Goal: Task Accomplishment & Management: Use online tool/utility

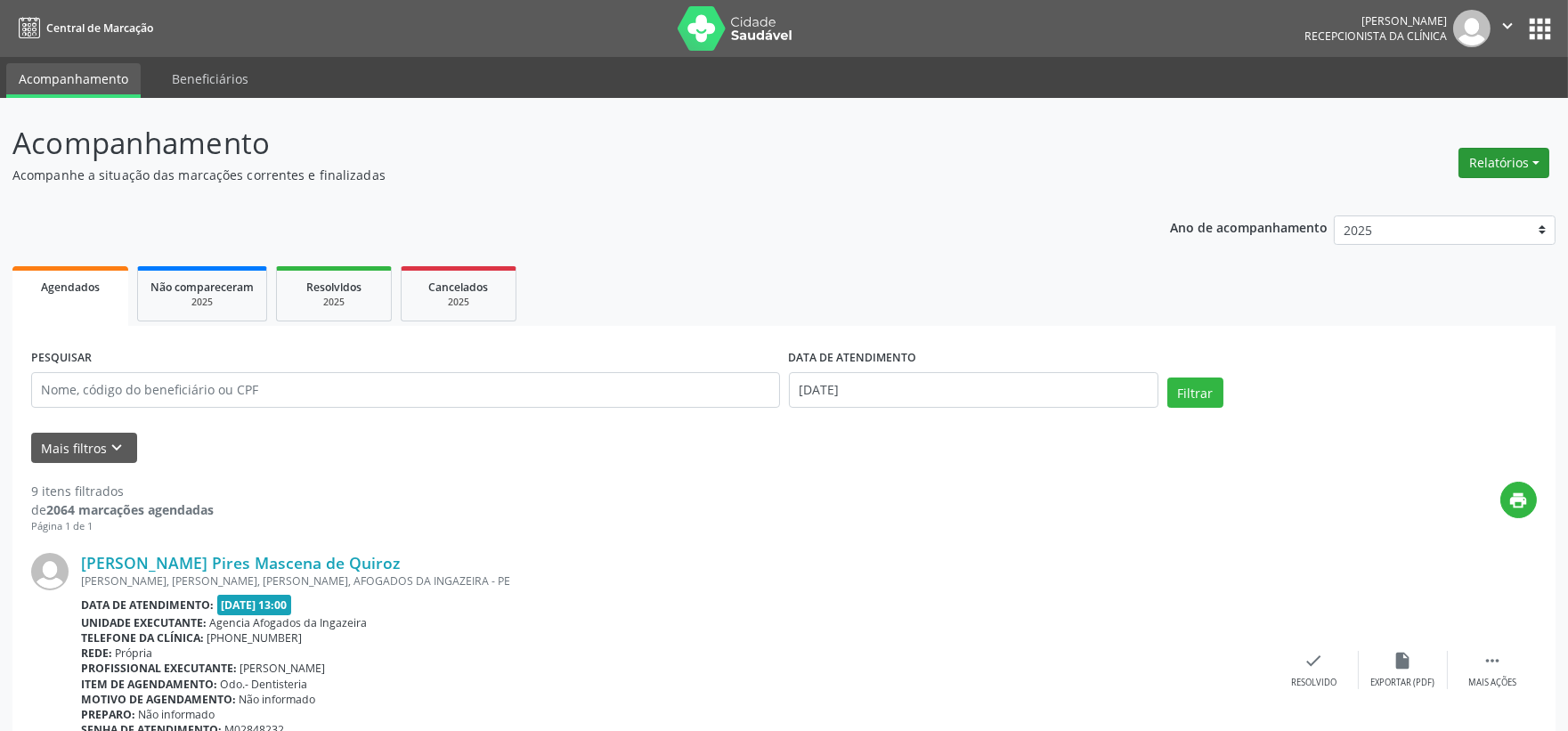
click at [1482, 161] on button "Relatórios" at bounding box center [1504, 163] width 91 height 31
click at [1434, 194] on link "Agendamentos" at bounding box center [1454, 201] width 192 height 25
select select "7"
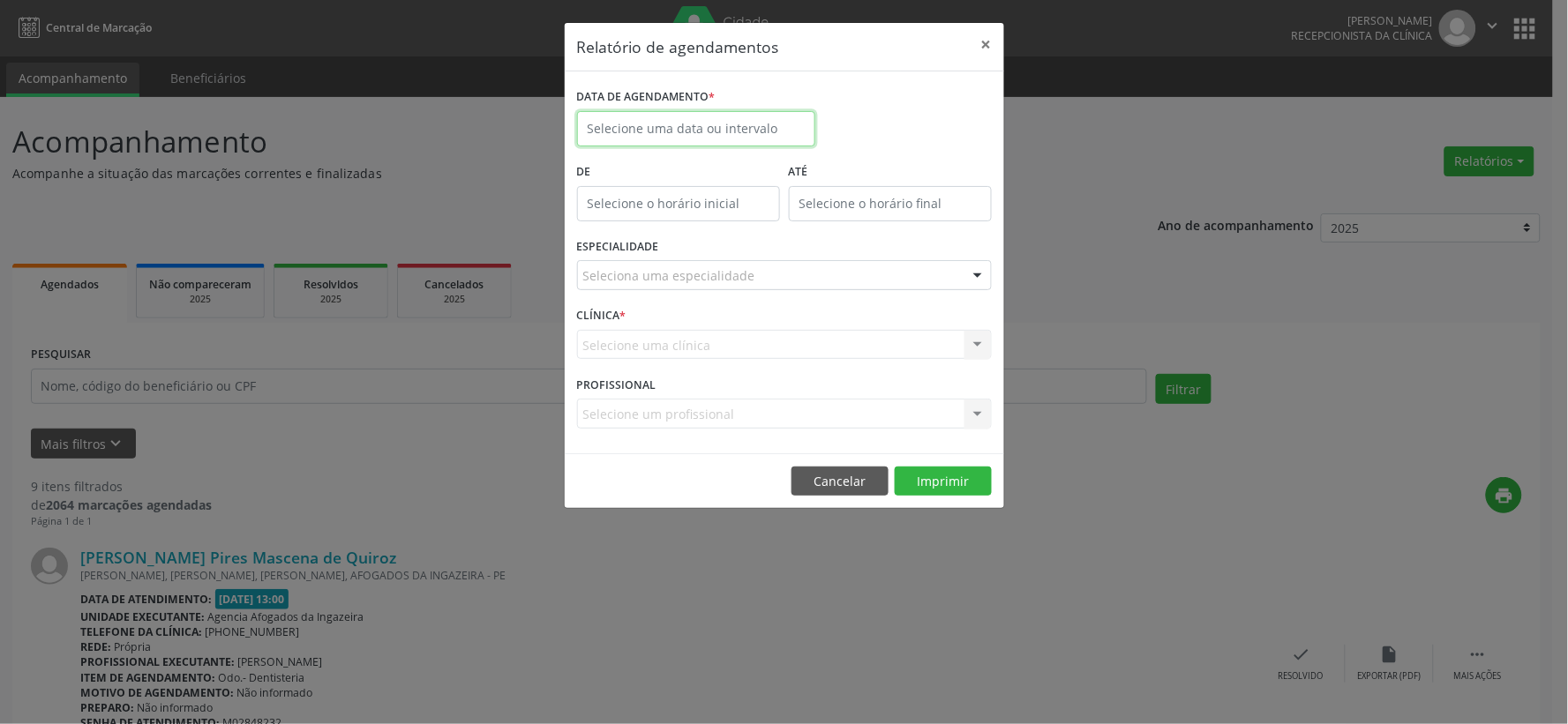
click at [638, 127] on input "text" at bounding box center [696, 129] width 238 height 36
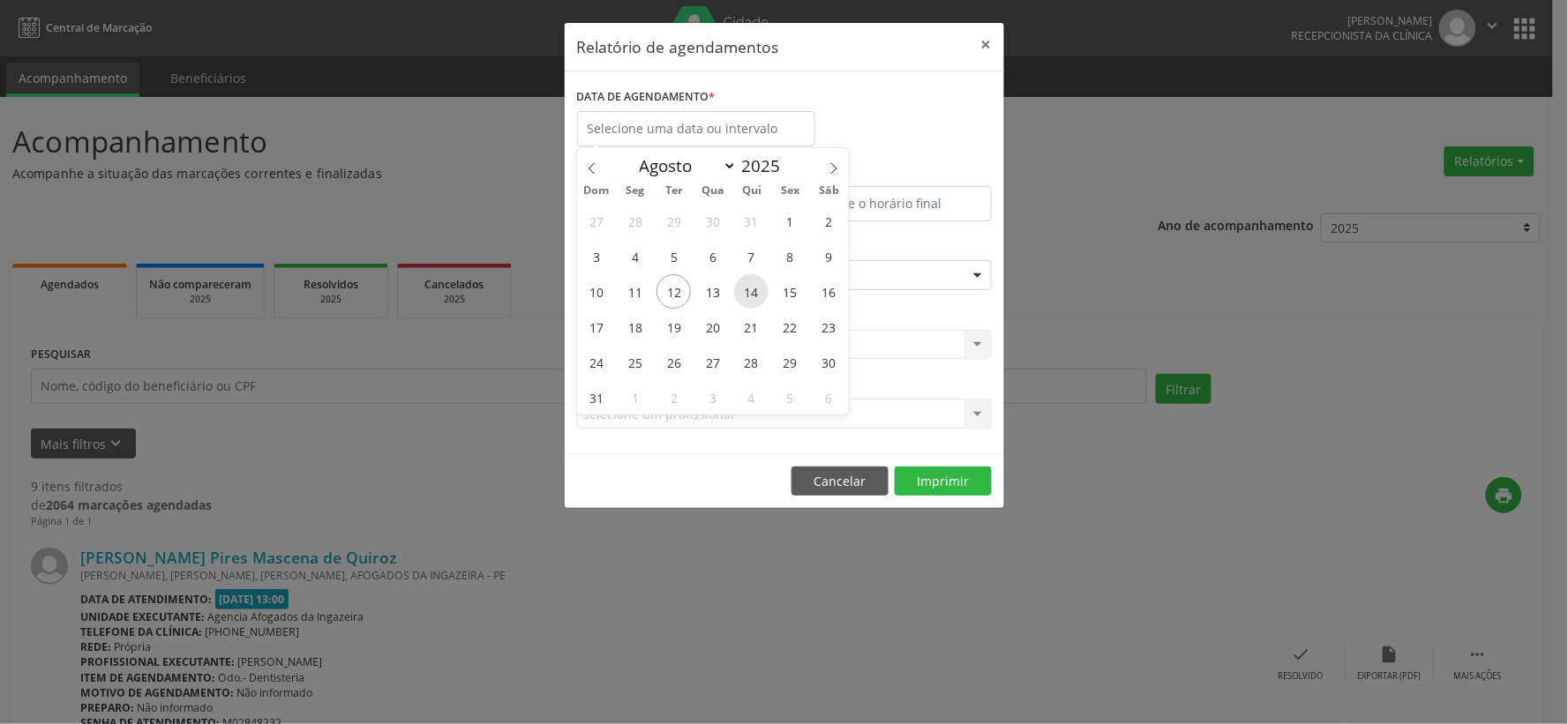
click at [754, 292] on span "14" at bounding box center [751, 292] width 35 height 35
type input "[DATE]"
click at [754, 292] on span "14" at bounding box center [751, 292] width 35 height 35
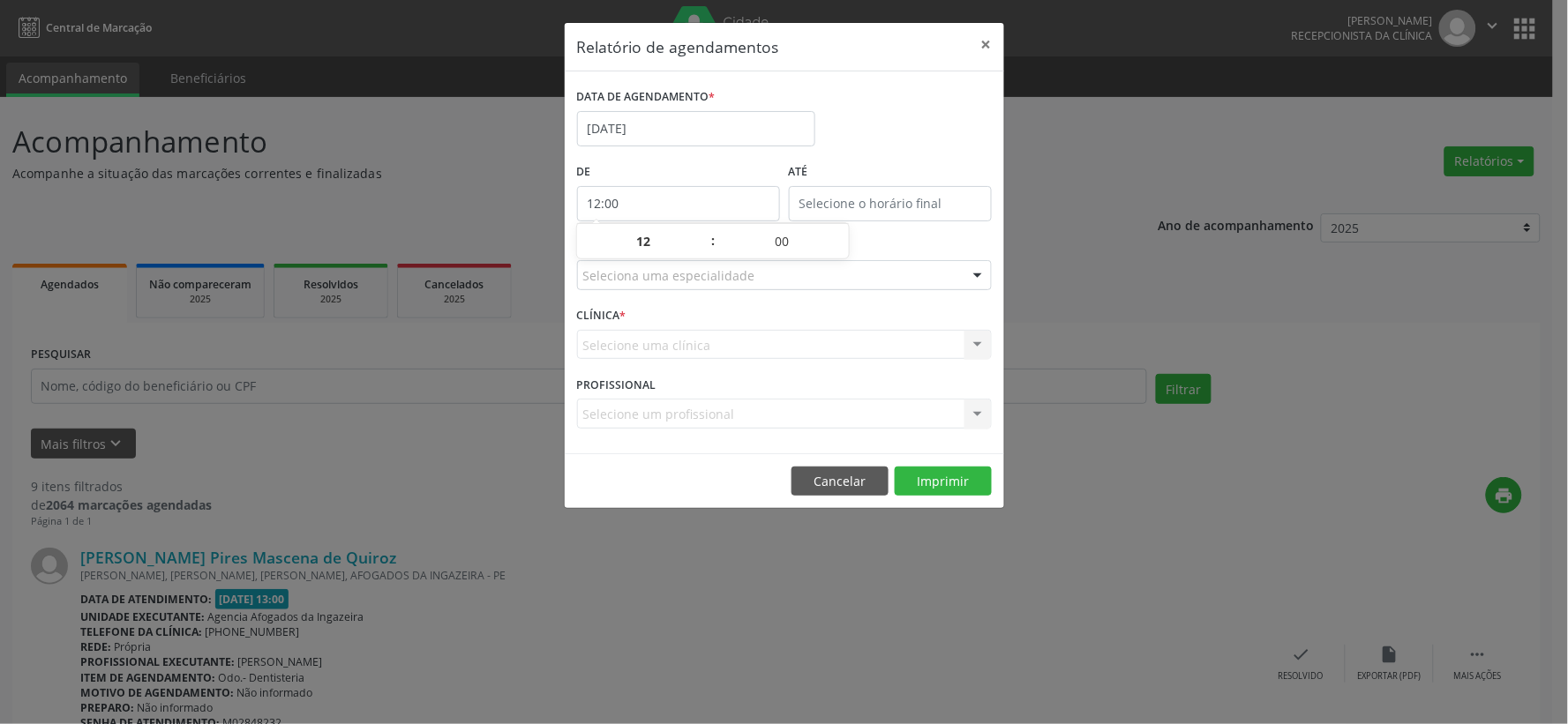
click at [697, 205] on input "12:00" at bounding box center [679, 204] width 203 height 36
click at [702, 250] on span at bounding box center [705, 251] width 12 height 18
type input "11:00"
type input "11"
click at [702, 250] on span at bounding box center [705, 251] width 12 height 18
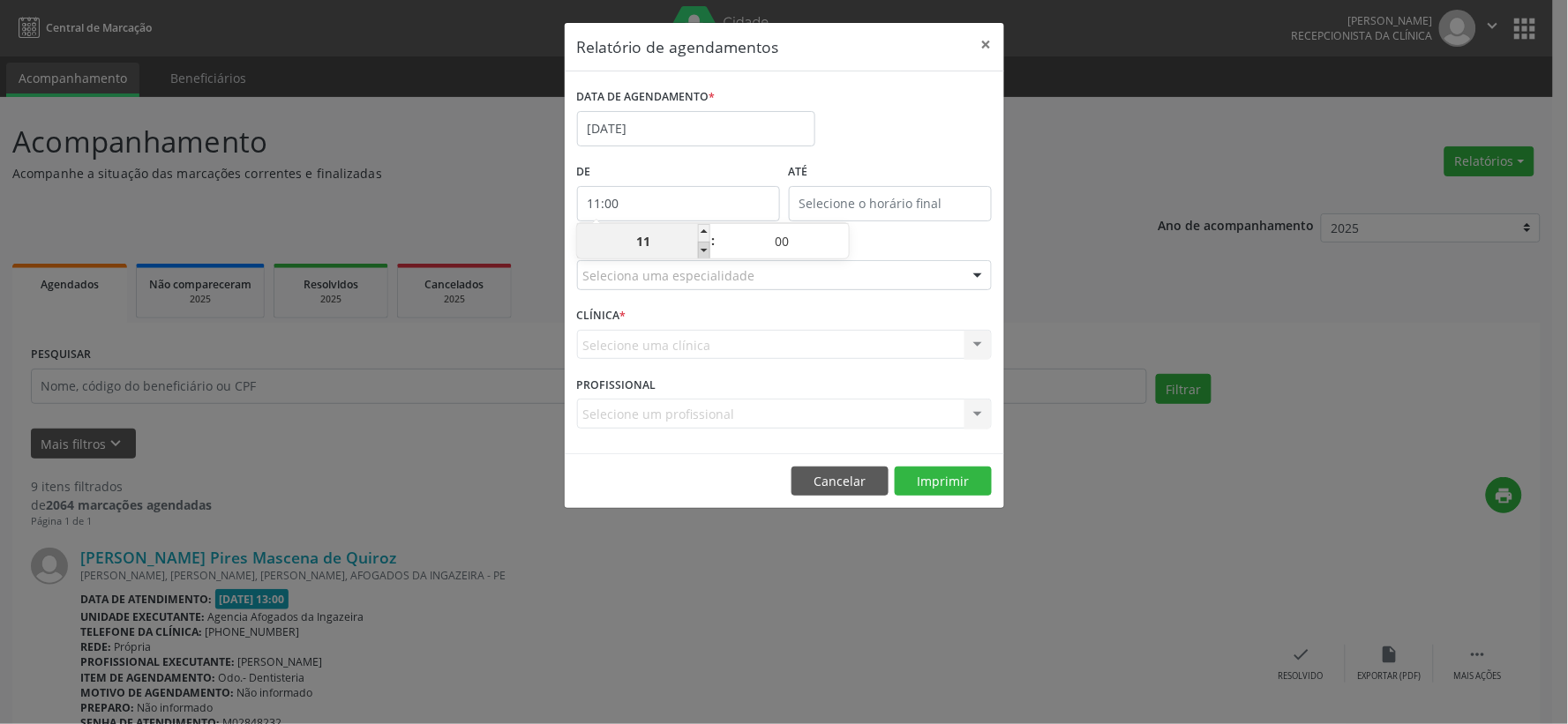
type input "10:00"
type input "10"
click at [702, 250] on span at bounding box center [705, 251] width 12 height 18
type input "09:00"
type input "09"
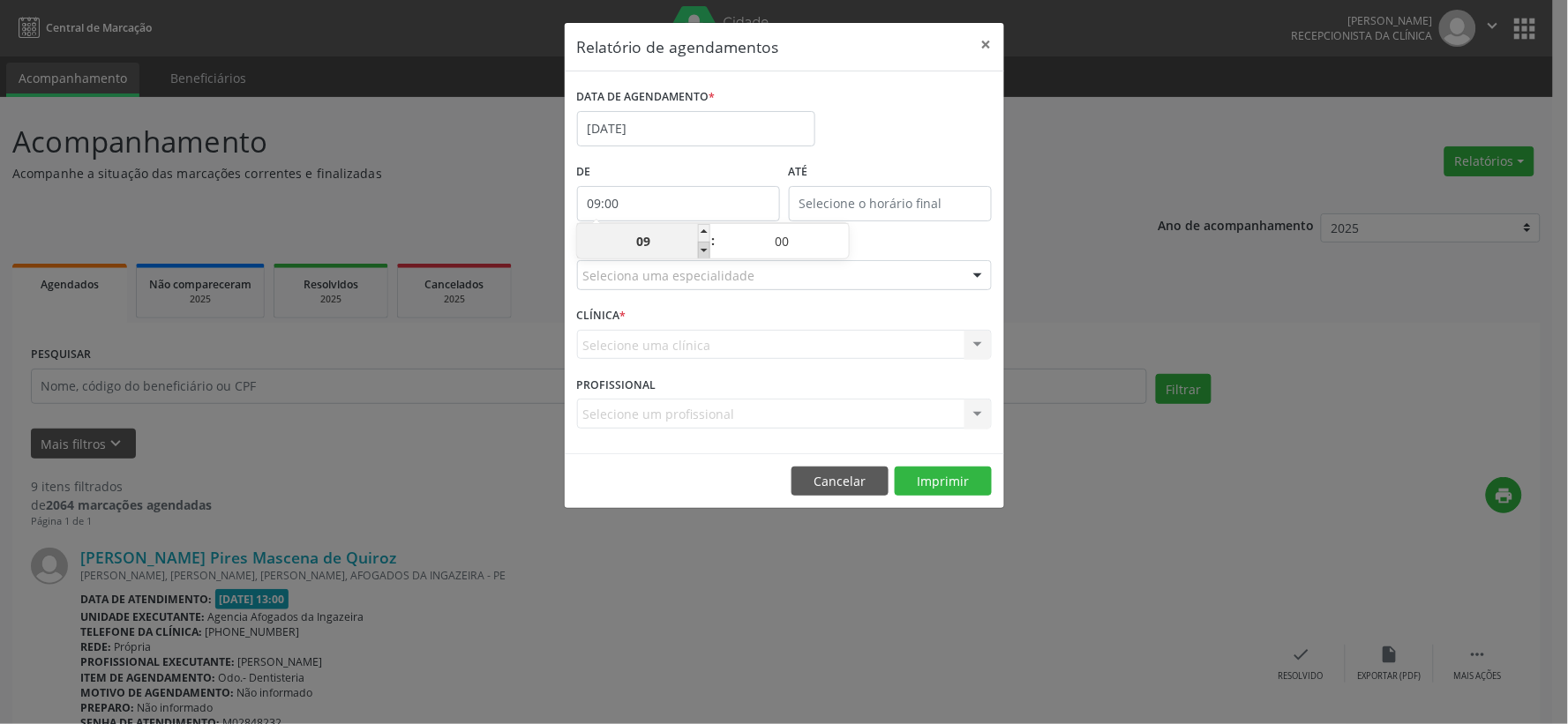
click at [702, 250] on span at bounding box center [705, 251] width 12 height 18
type input "08:00"
type input "08"
click at [835, 205] on input "12:00" at bounding box center [891, 204] width 203 height 36
click at [912, 227] on span at bounding box center [916, 233] width 12 height 18
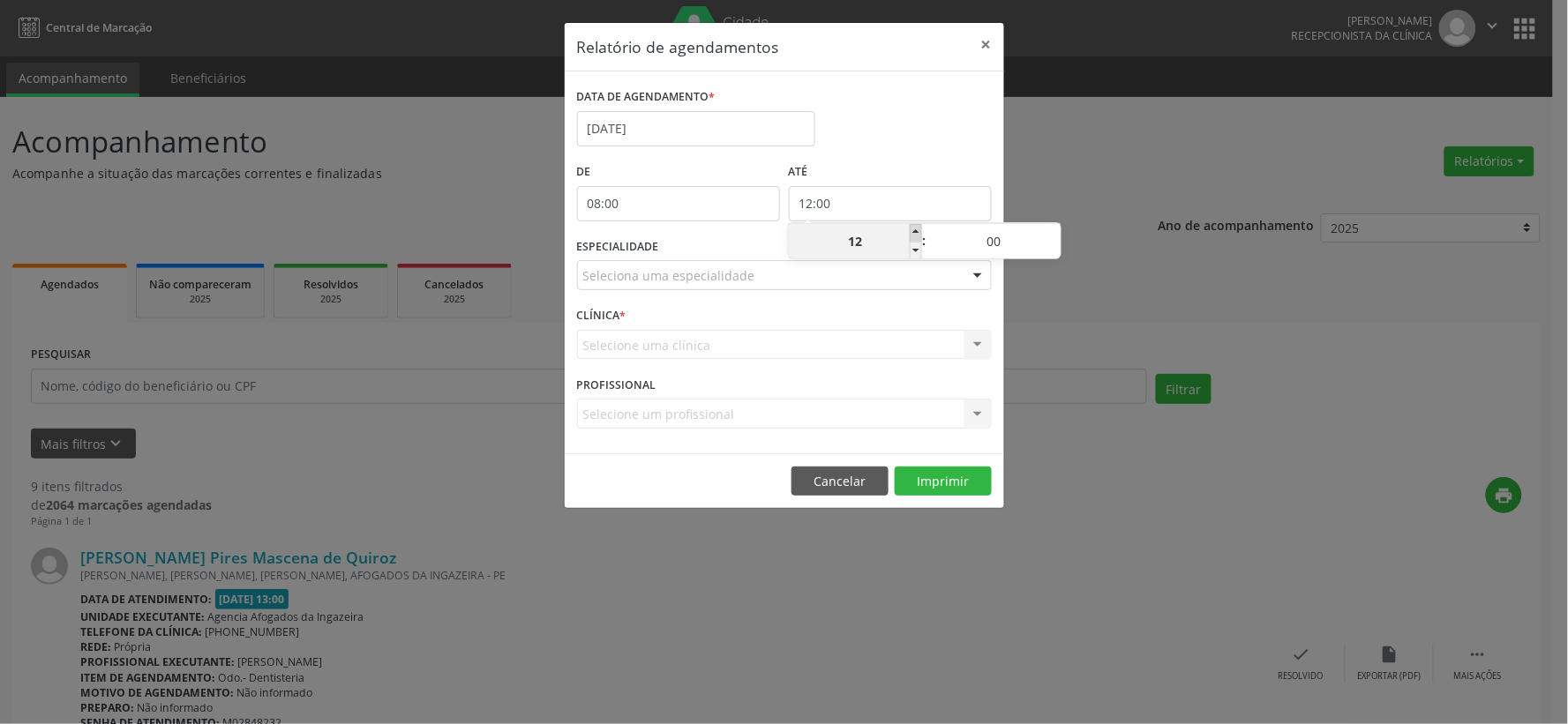
type input "13:00"
type input "13"
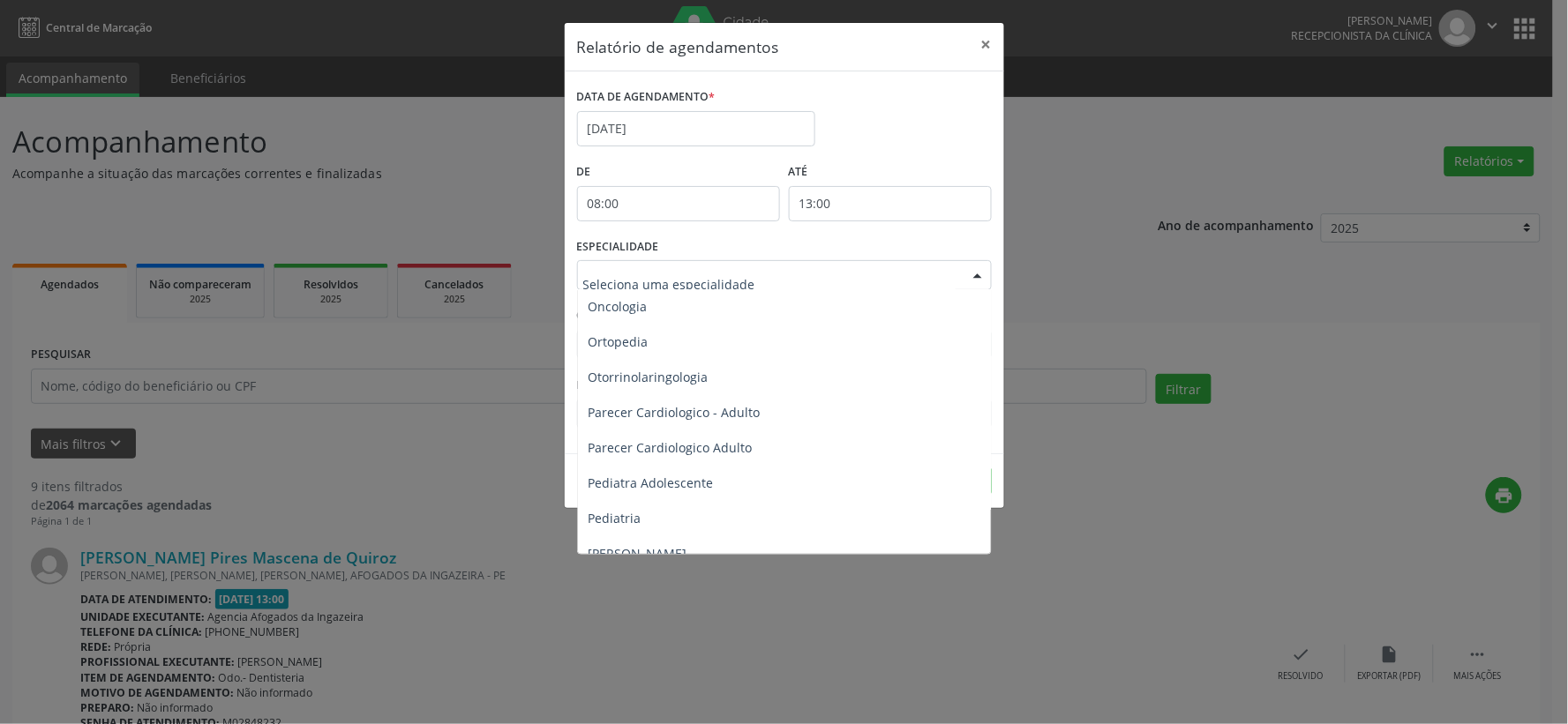
scroll to position [2548, 0]
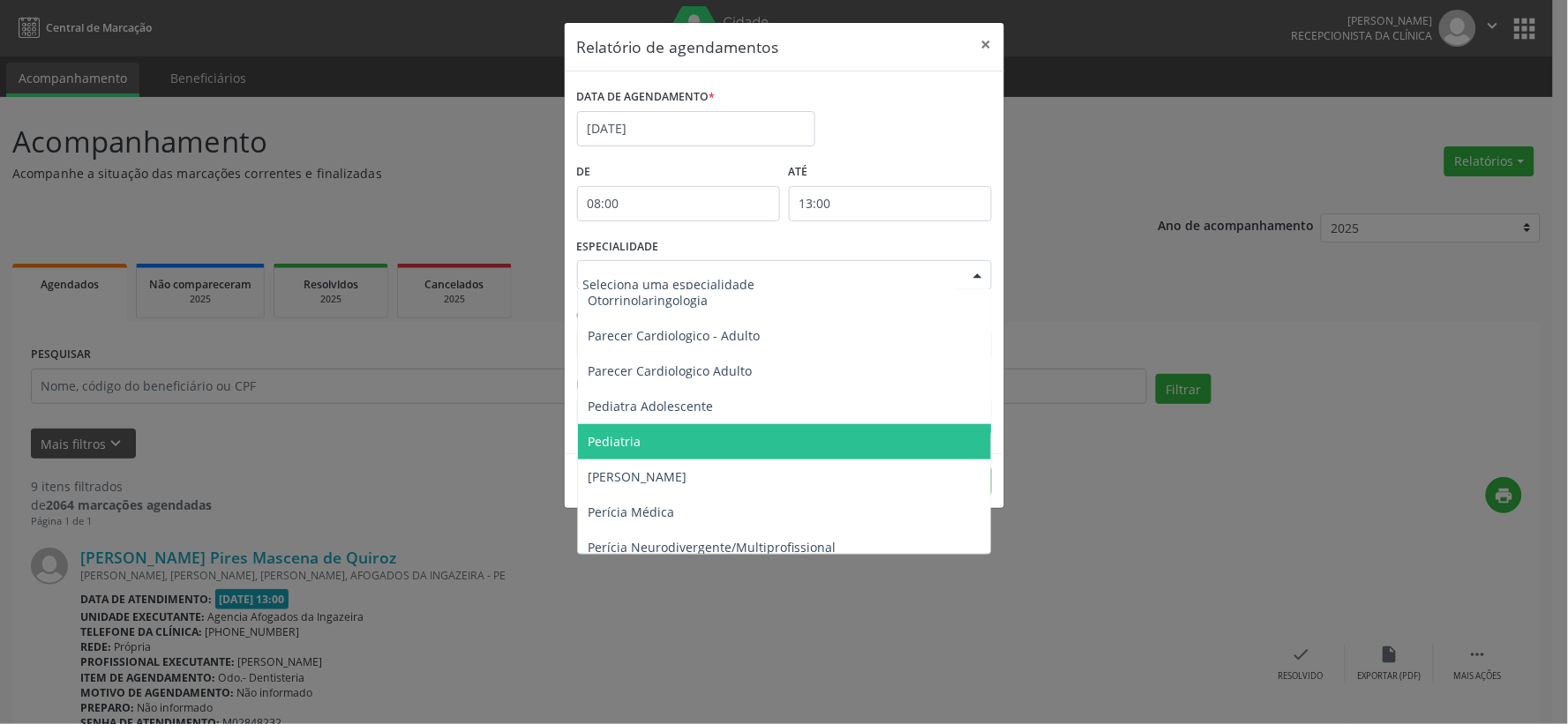
click at [681, 433] on span "Pediatria" at bounding box center [786, 442] width 416 height 36
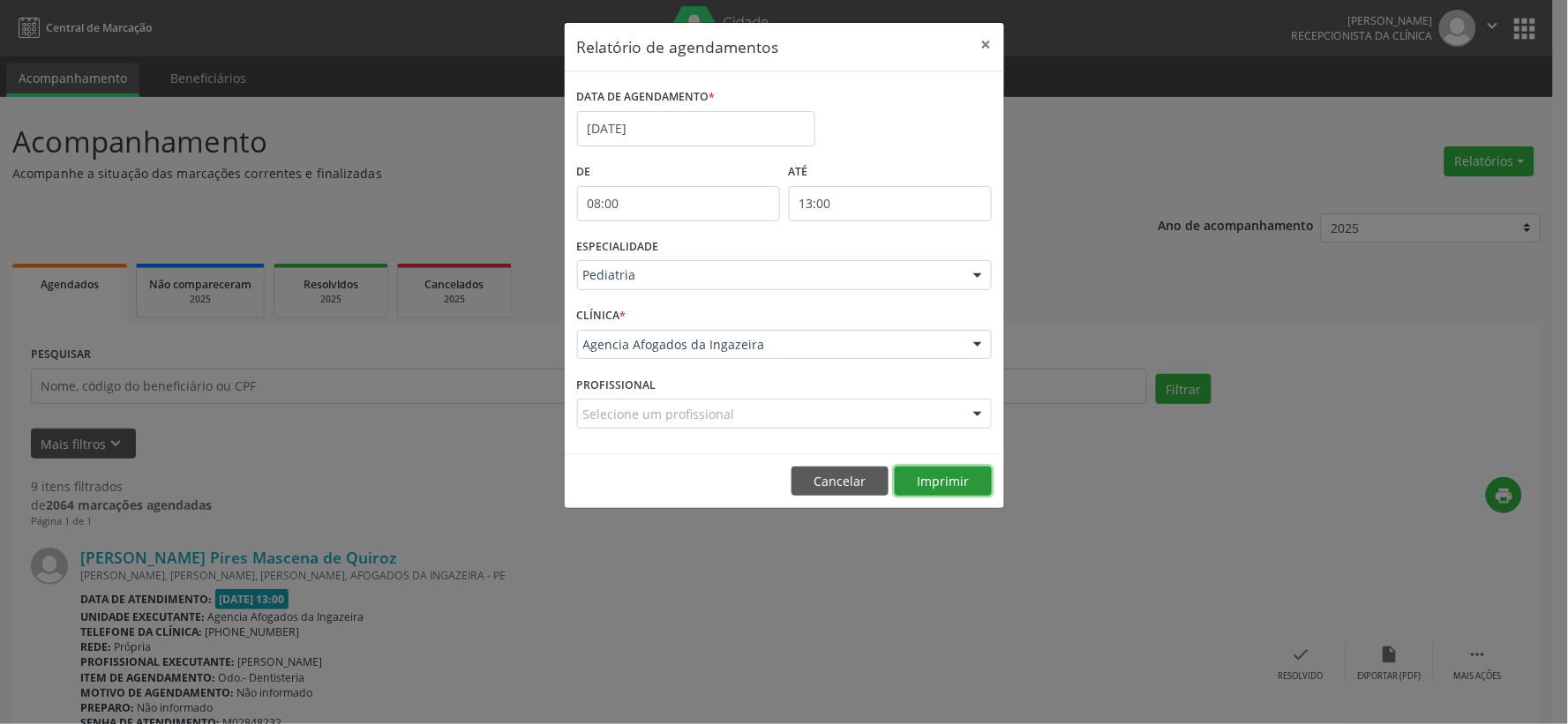
click at [952, 482] on button "Imprimir" at bounding box center [943, 481] width 97 height 30
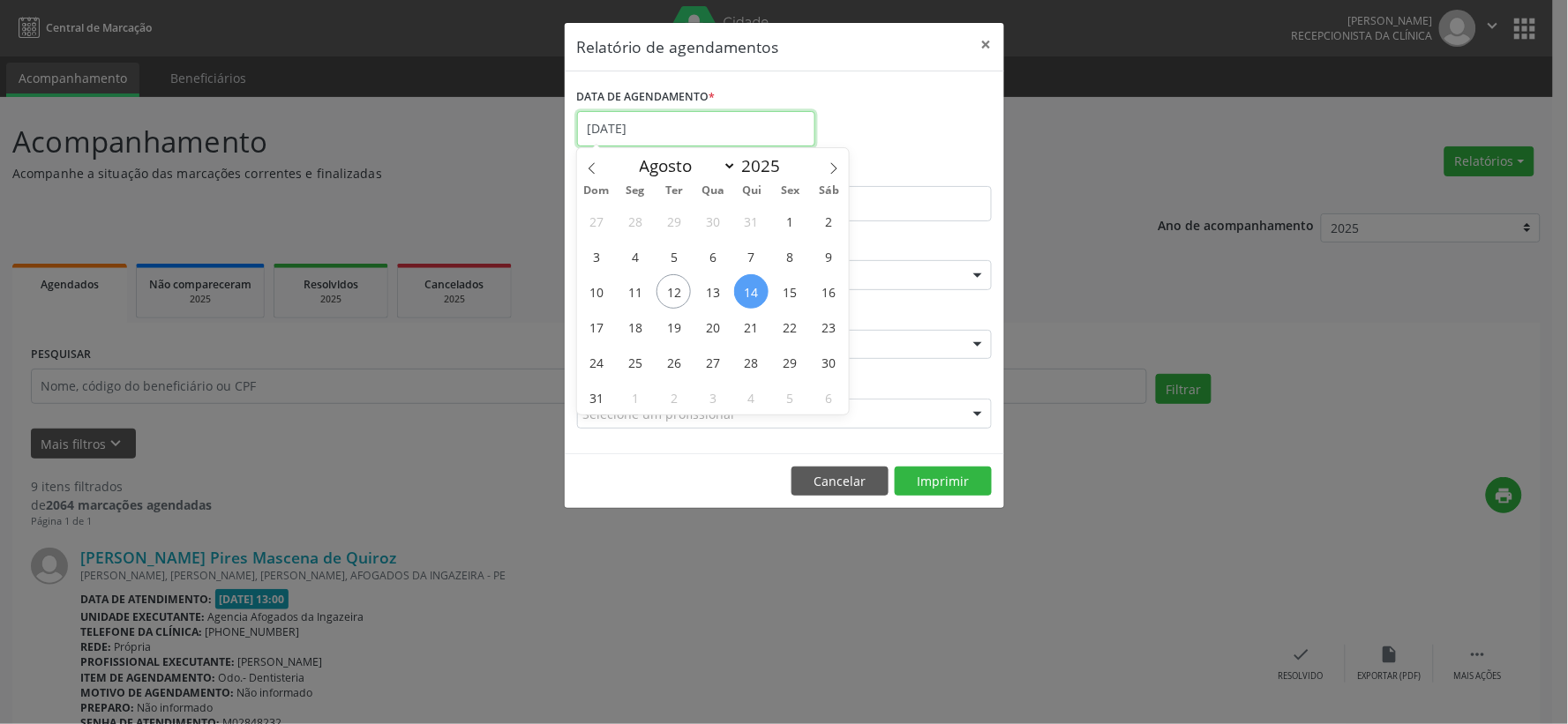
click at [680, 117] on input "[DATE]" at bounding box center [696, 129] width 238 height 36
click at [668, 294] on span "12" at bounding box center [673, 292] width 35 height 35
type input "[DATE]"
click at [668, 294] on span "12" at bounding box center [673, 292] width 35 height 35
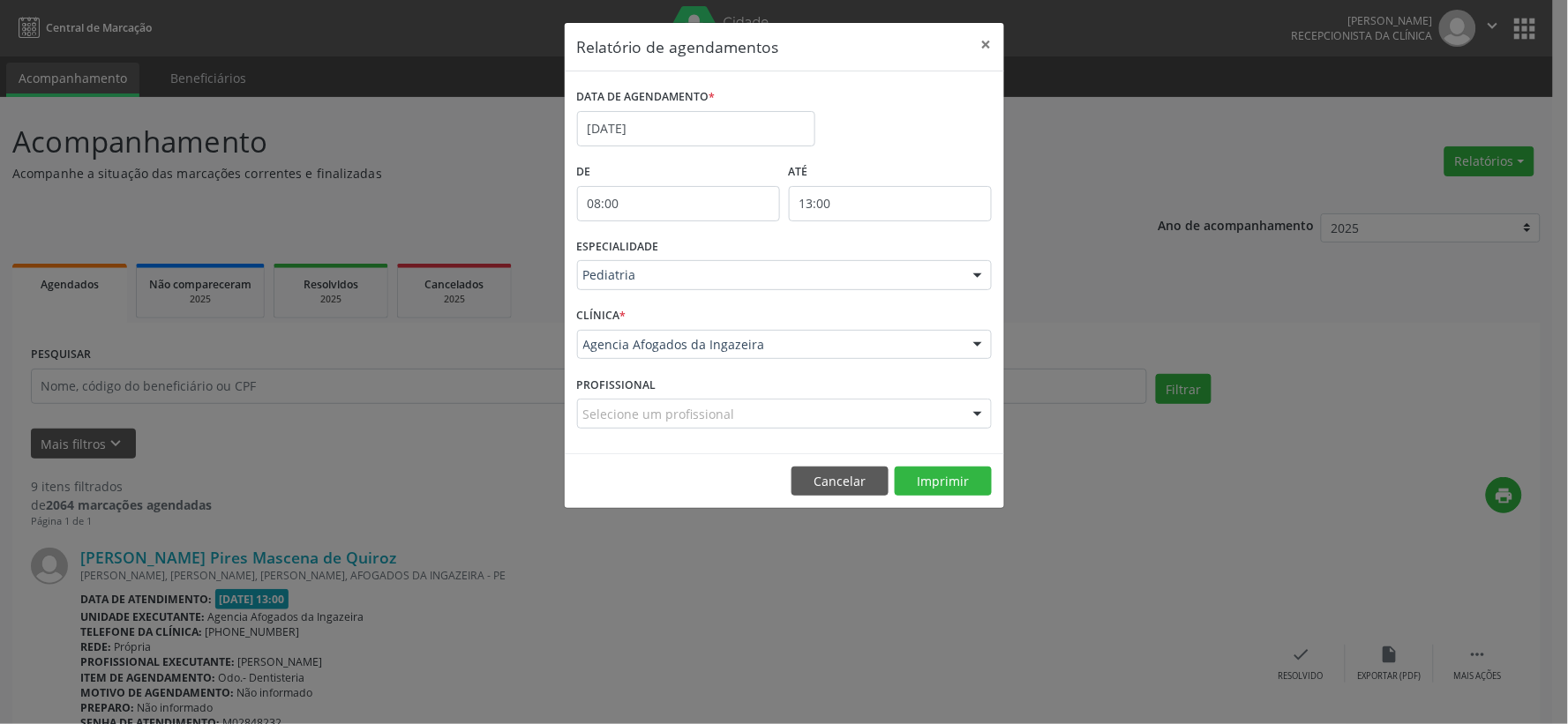
click at [668, 294] on div "ESPECIALIDADE Pediatria Todas as especialidades Alergologia Angiologia Arritmol…" at bounding box center [784, 267] width 424 height 69
click at [925, 481] on button "Imprimir" at bounding box center [943, 481] width 97 height 30
